Goal: Task Accomplishment & Management: Use online tool/utility

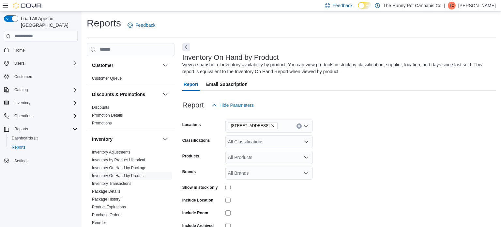
scroll to position [34, 0]
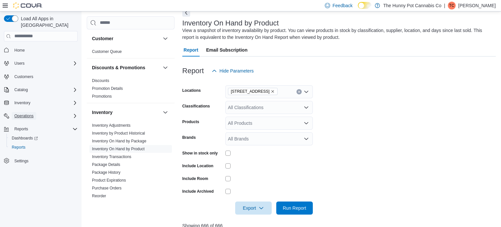
click at [32, 113] on span "Operations" at bounding box center [23, 115] width 19 height 5
click at [33, 122] on span "Cash Management" at bounding box center [28, 124] width 33 height 5
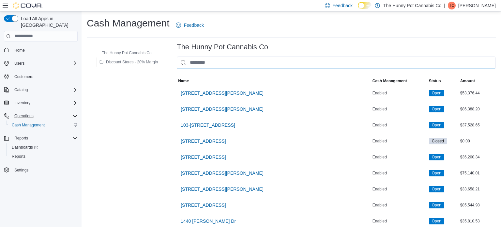
click at [217, 61] on input "This is a search bar. As you type, the results lower in the page will automatic…" at bounding box center [336, 62] width 319 height 13
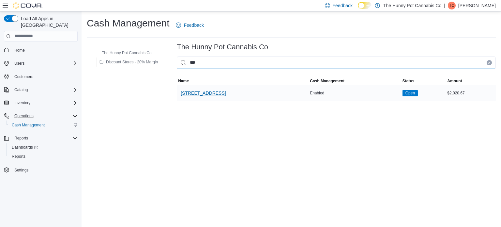
type input "***"
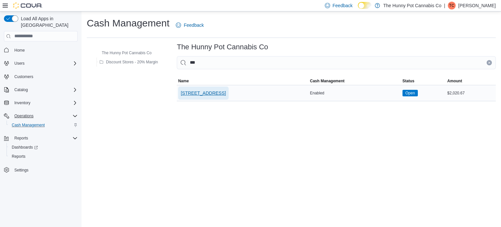
click at [192, 93] on span "[STREET_ADDRESS]" at bounding box center [203, 93] width 45 height 7
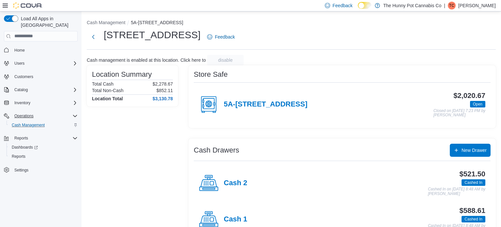
scroll to position [21, 0]
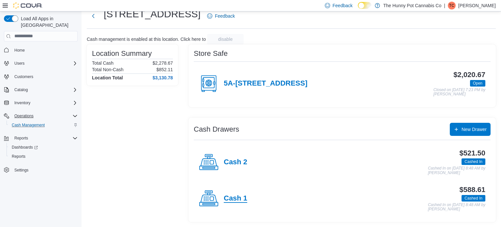
click at [232, 200] on h4 "Cash 1" at bounding box center [235, 198] width 23 height 8
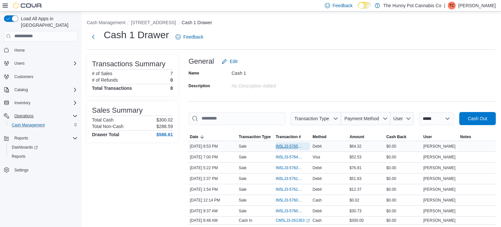
click at [290, 146] on span "IN5LJ3-5765008" at bounding box center [290, 146] width 28 height 5
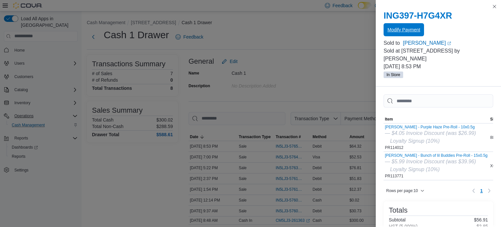
click at [411, 27] on span "Modify Payment" at bounding box center [404, 29] width 33 height 7
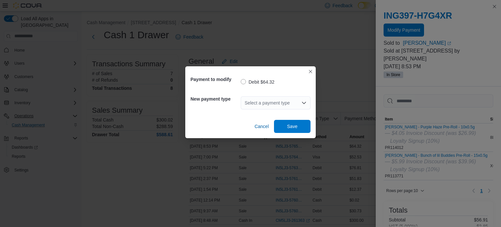
click at [282, 99] on div "Select a payment type" at bounding box center [276, 102] width 70 height 13
click at [293, 88] on div "Debit $64.32" at bounding box center [276, 81] width 70 height 17
click at [309, 72] on button "Closes this modal window" at bounding box center [311, 71] width 8 height 8
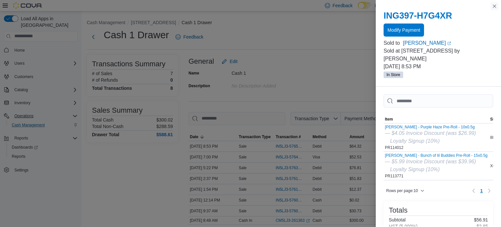
click at [495, 7] on button "Close this dialog" at bounding box center [495, 6] width 8 height 8
